Goal: Book appointment/travel/reservation

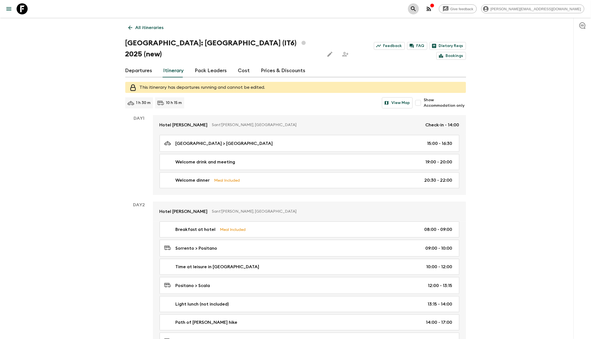
click at [417, 6] on icon "search adventures" at bounding box center [413, 9] width 7 height 7
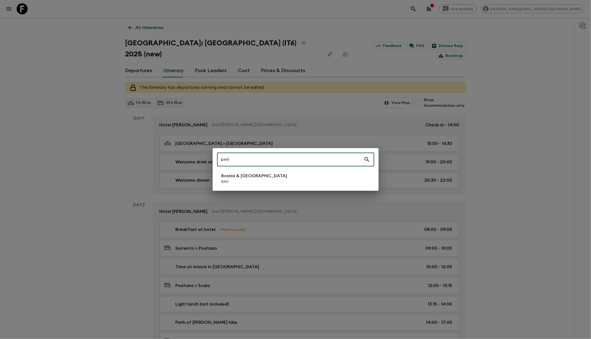
type input "bm1"
click at [288, 182] on li "Bosnia & Montenegro BM1" at bounding box center [295, 178] width 157 height 15
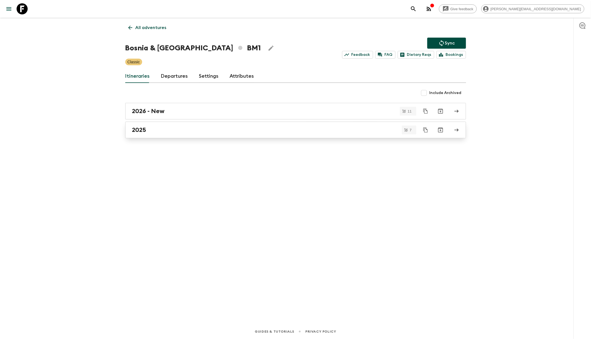
click at [290, 126] on div "2025" at bounding box center [290, 129] width 317 height 7
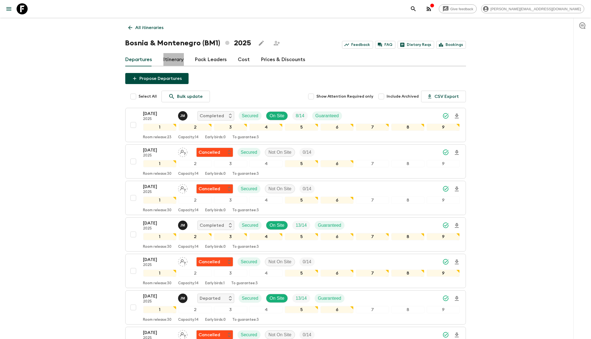
click at [177, 59] on link "Itinerary" at bounding box center [174, 59] width 20 height 13
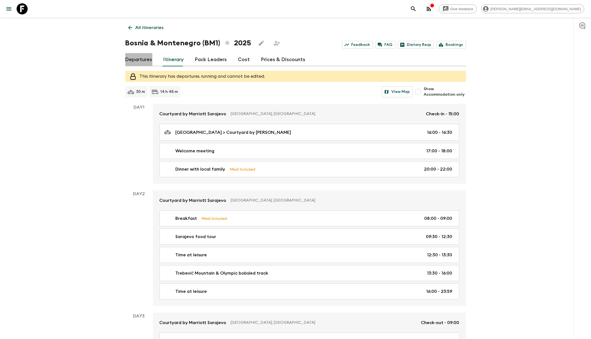
click at [143, 54] on link "Departures" at bounding box center [138, 59] width 27 height 13
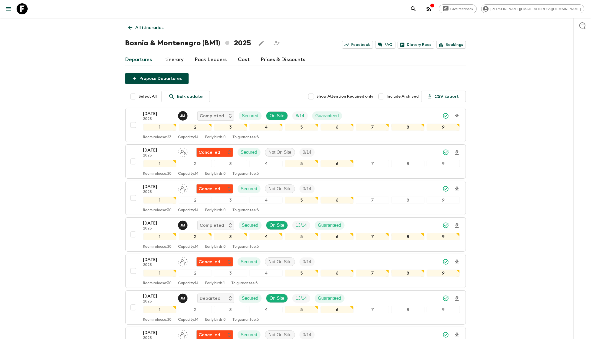
scroll to position [69, 0]
